Goal: Task Accomplishment & Management: Use online tool/utility

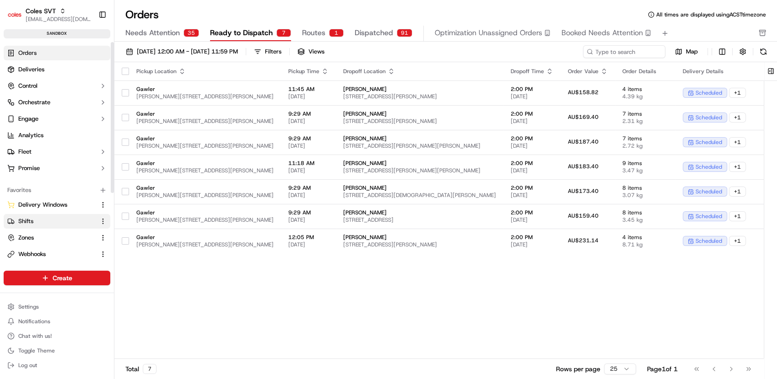
click at [34, 222] on link "Shifts" at bounding box center [51, 221] width 88 height 8
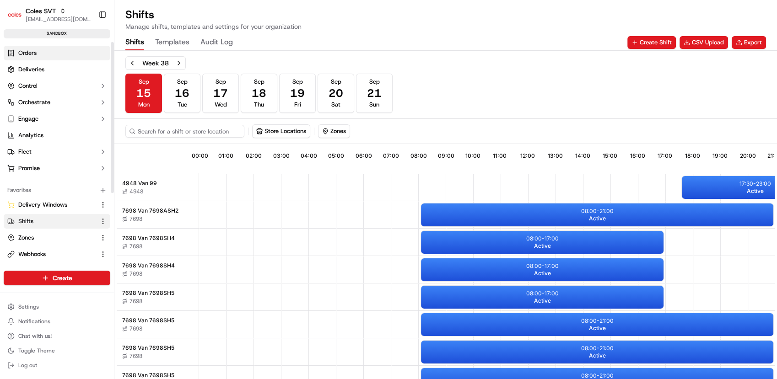
click at [26, 54] on span "Orders" at bounding box center [27, 53] width 18 height 8
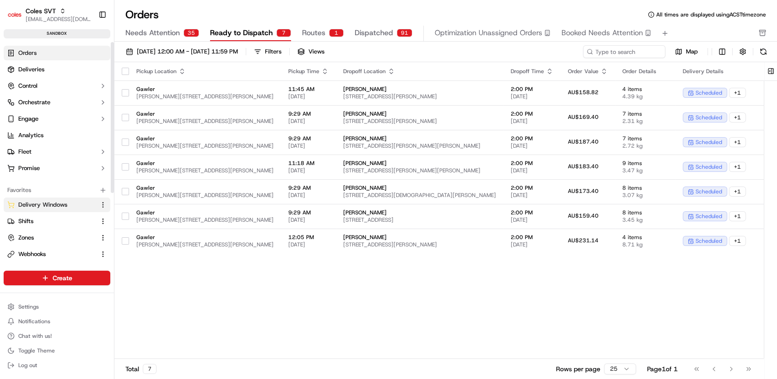
click at [48, 208] on span "Delivery Windows" at bounding box center [42, 205] width 49 height 8
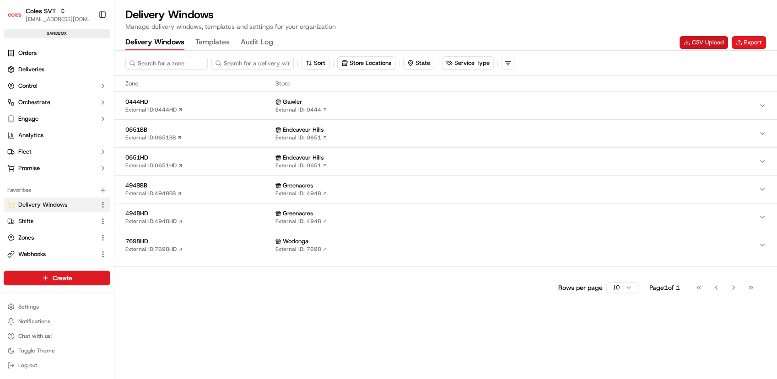
click at [699, 44] on button "CSV Upload" at bounding box center [703, 42] width 48 height 13
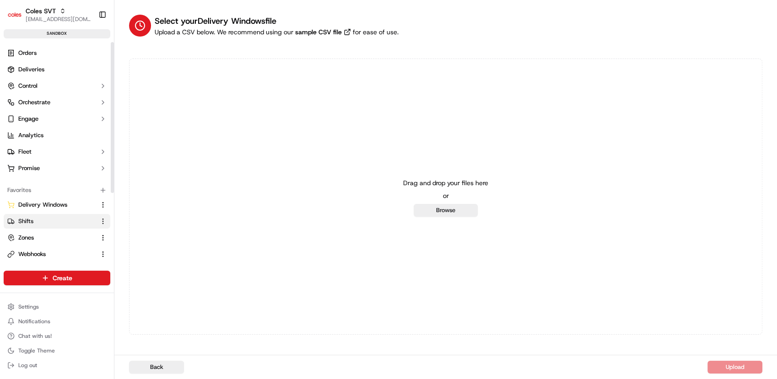
click at [70, 217] on link "Shifts" at bounding box center [51, 221] width 88 height 8
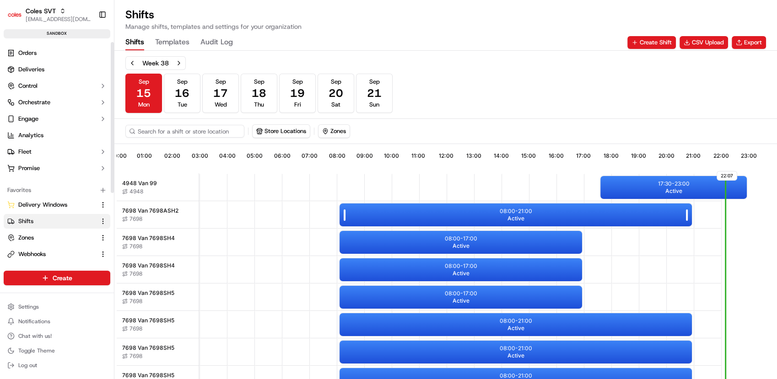
scroll to position [0, 88]
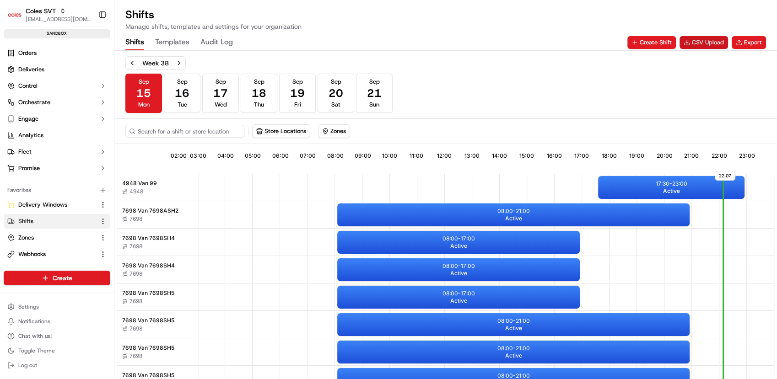
click at [696, 43] on button "CSV Upload" at bounding box center [703, 42] width 48 height 13
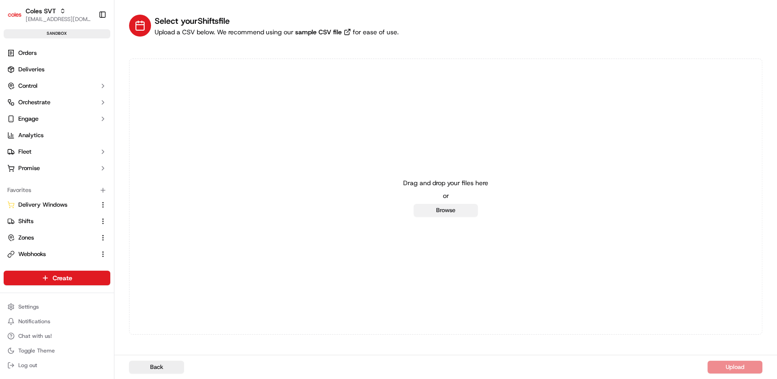
click at [432, 206] on button "Browse" at bounding box center [445, 210] width 64 height 13
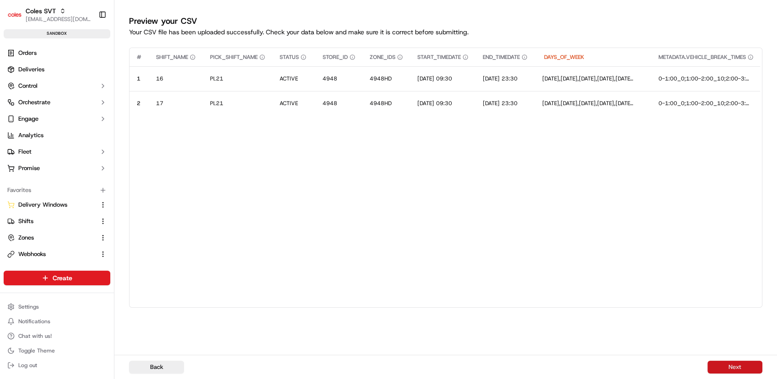
click at [747, 368] on button "Next" at bounding box center [734, 367] width 55 height 13
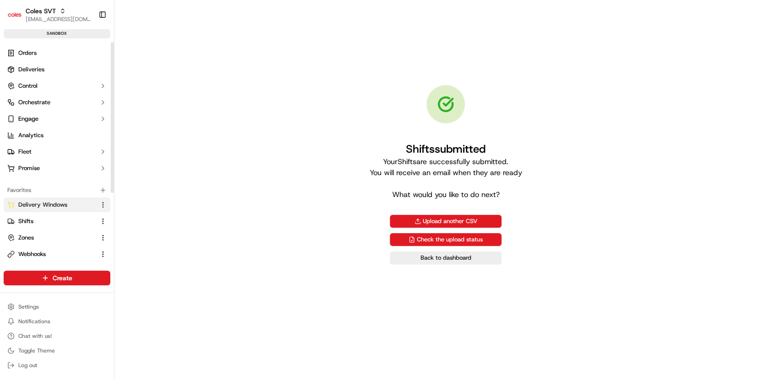
click at [55, 204] on span "Delivery Windows" at bounding box center [42, 205] width 49 height 8
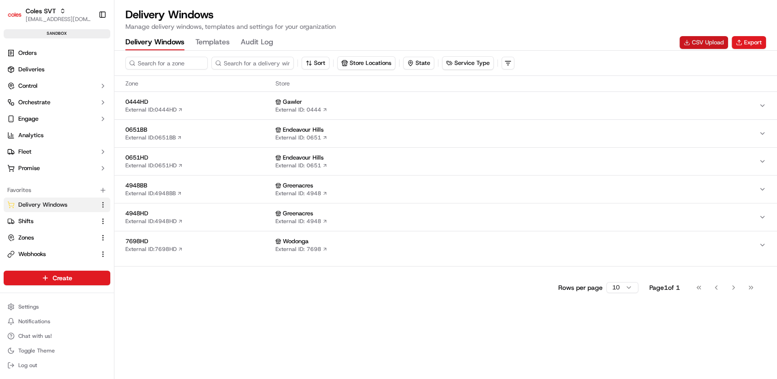
click at [713, 46] on button "CSV Upload" at bounding box center [703, 42] width 48 height 13
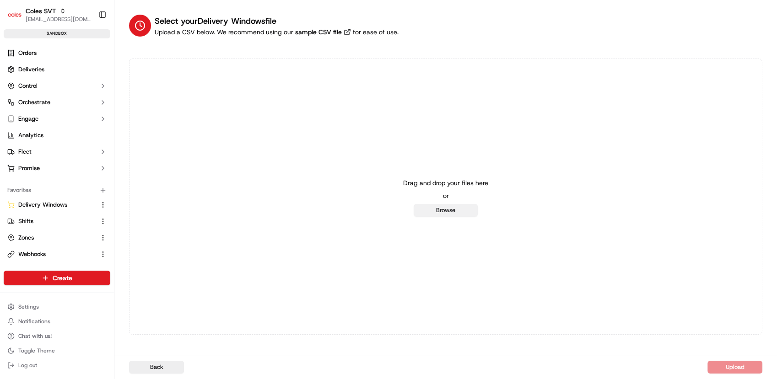
click at [433, 209] on button "Browse" at bounding box center [445, 210] width 64 height 13
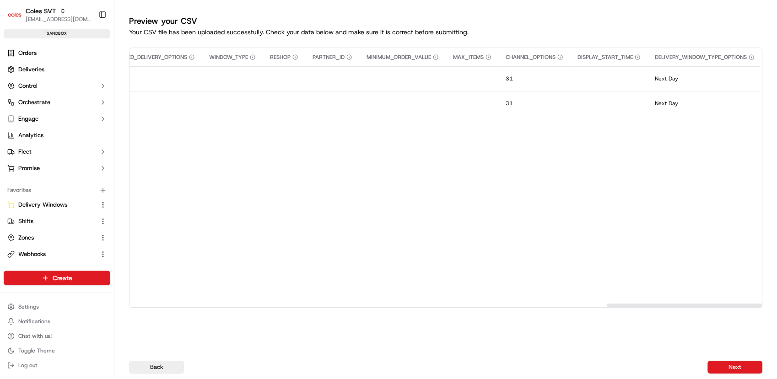
scroll to position [0, 1941]
click at [726, 370] on button "Next" at bounding box center [734, 367] width 55 height 13
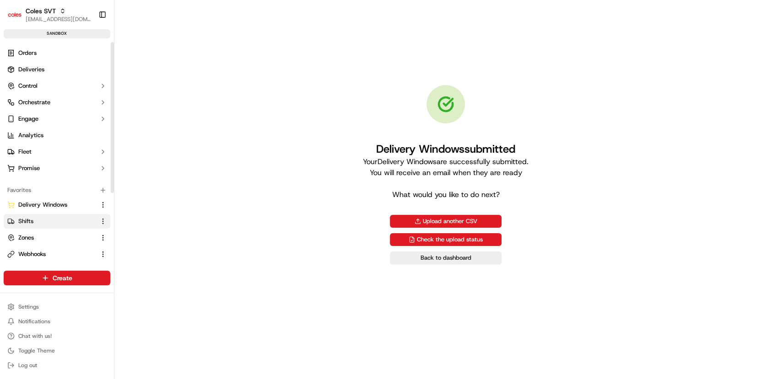
click at [37, 217] on link "Shifts" at bounding box center [51, 221] width 88 height 8
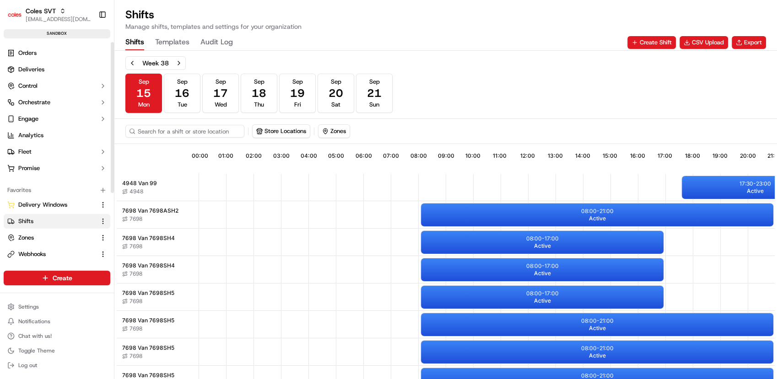
scroll to position [0, 88]
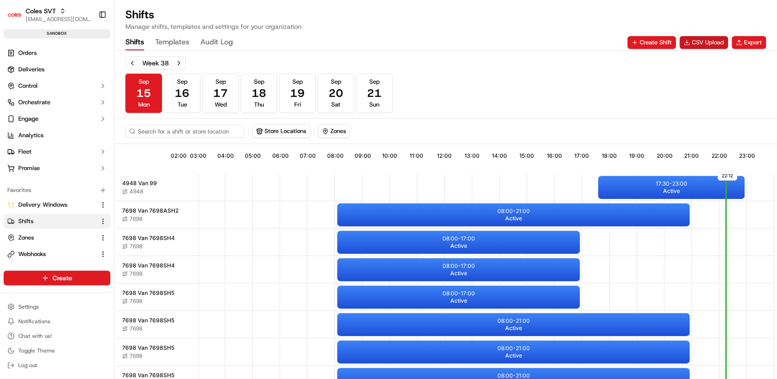
click at [695, 44] on button "CSV Upload" at bounding box center [703, 42] width 48 height 13
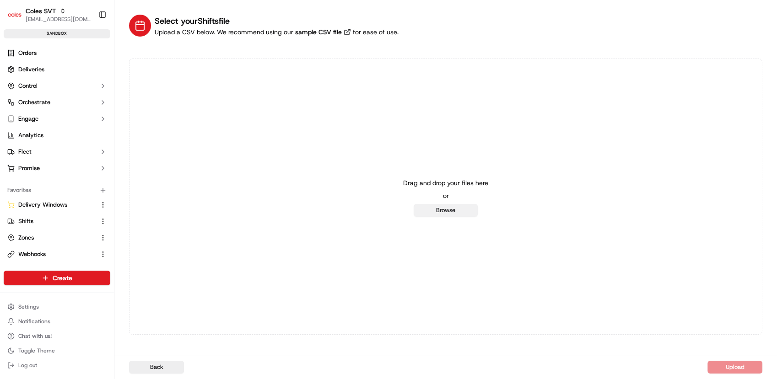
click at [453, 209] on button "Browse" at bounding box center [445, 210] width 64 height 13
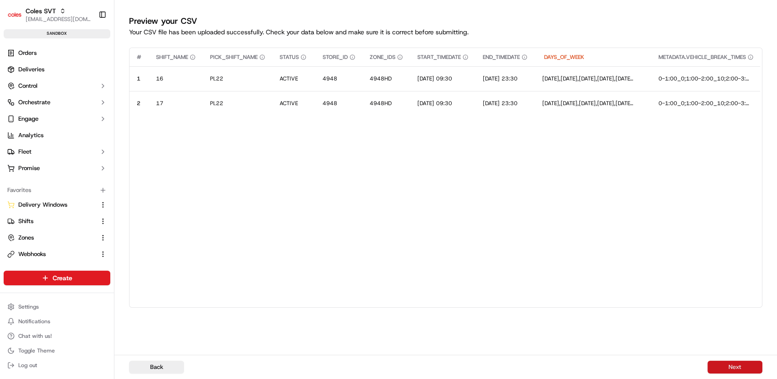
click at [717, 372] on button "Next" at bounding box center [734, 367] width 55 height 13
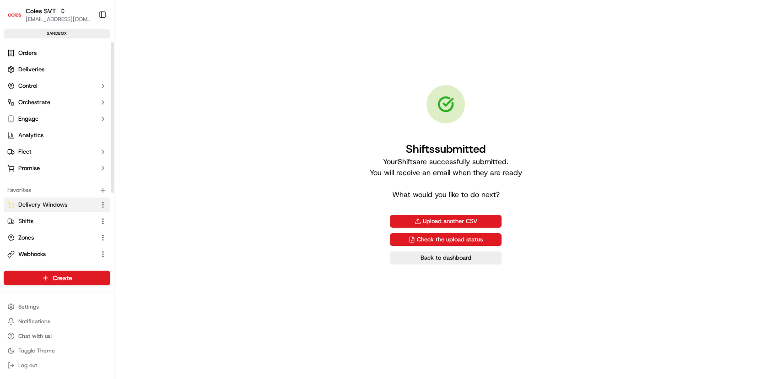
click at [56, 199] on button "Delivery Windows" at bounding box center [57, 205] width 107 height 15
click at [58, 202] on span "Delivery Windows" at bounding box center [42, 205] width 49 height 8
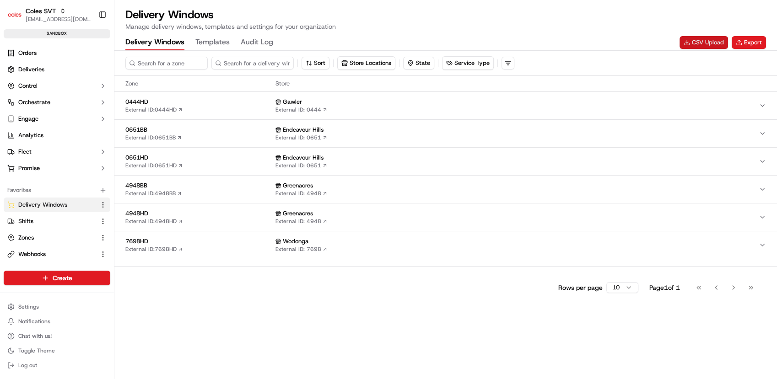
click at [695, 44] on button "CSV Upload" at bounding box center [703, 42] width 48 height 13
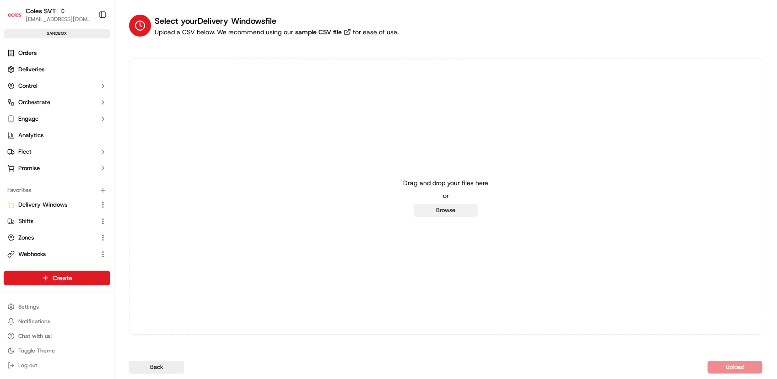
click at [452, 209] on button "Browse" at bounding box center [445, 210] width 64 height 13
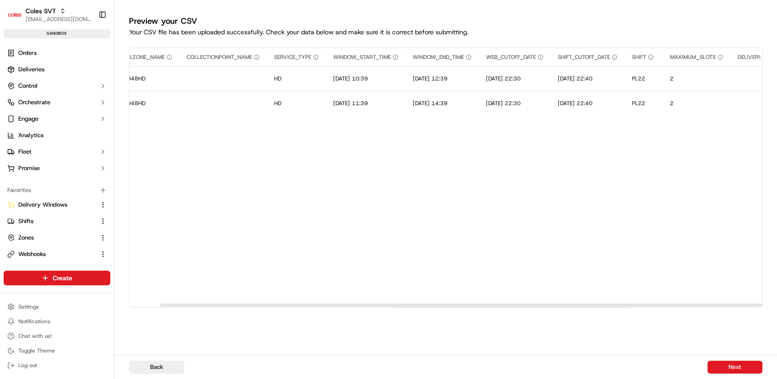
scroll to position [0, 128]
click at [733, 370] on button "Next" at bounding box center [734, 367] width 55 height 13
